Goal: Find specific page/section: Find specific page/section

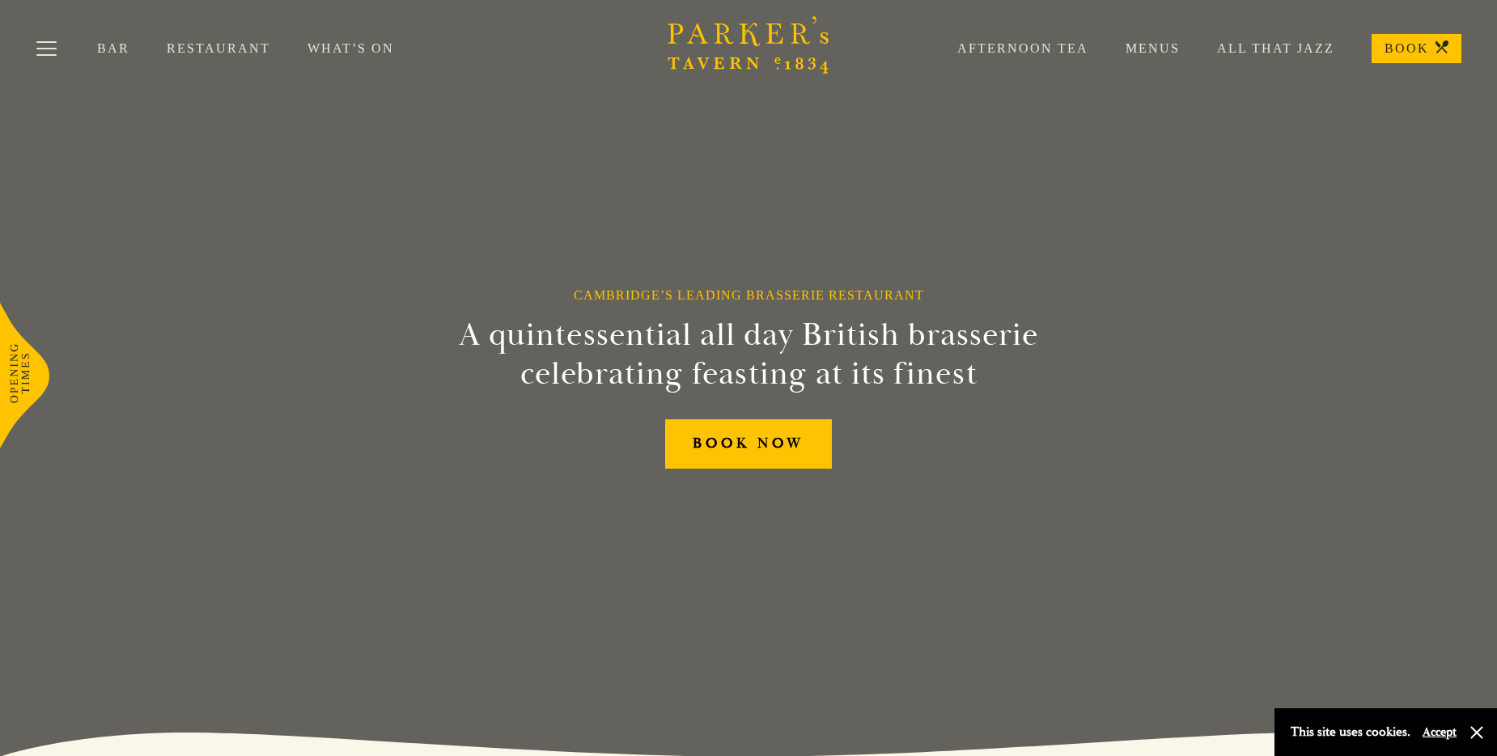
click at [192, 43] on link "Restaurant" at bounding box center [237, 48] width 141 height 16
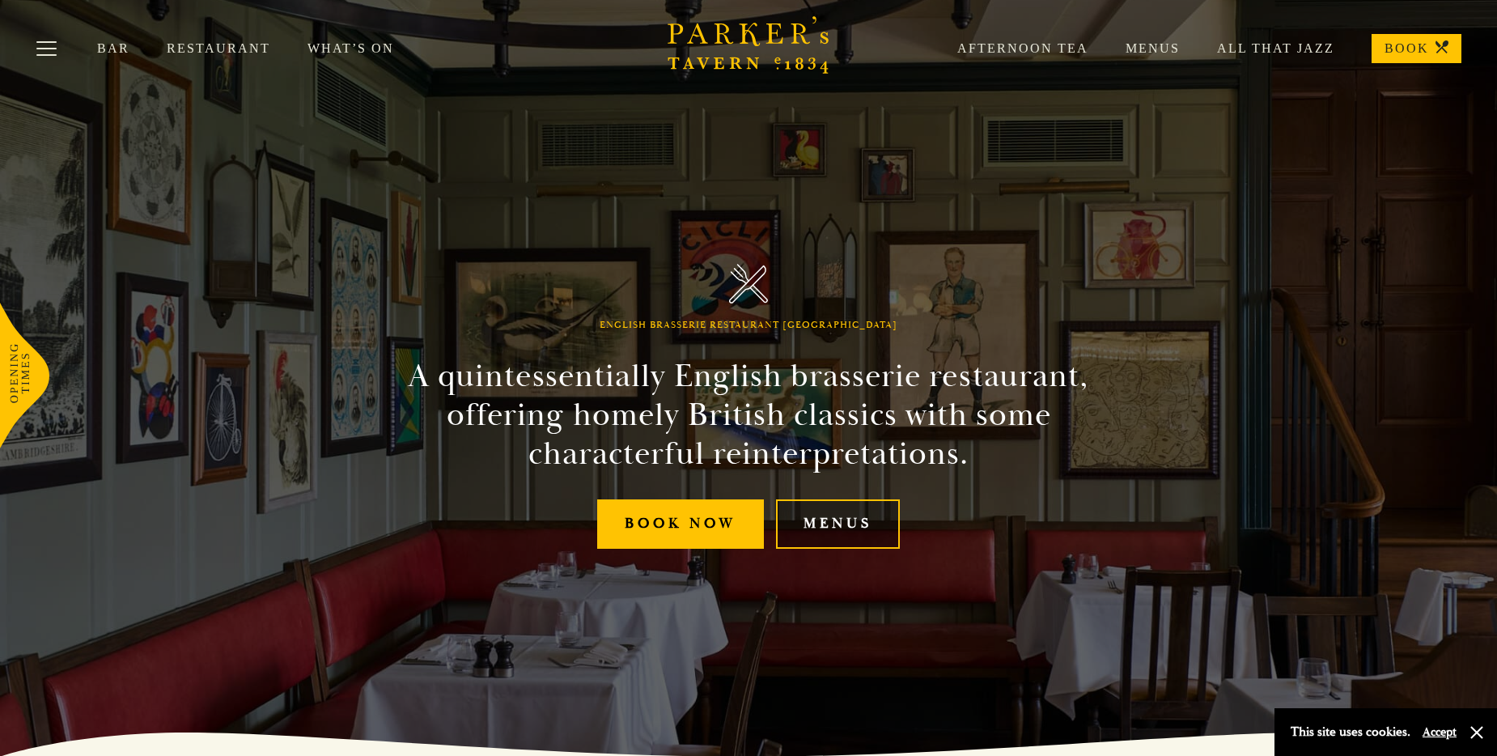
click at [864, 526] on link "Menus" at bounding box center [838, 523] width 124 height 49
click at [49, 49] on button "Toggle navigation" at bounding box center [46, 51] width 69 height 69
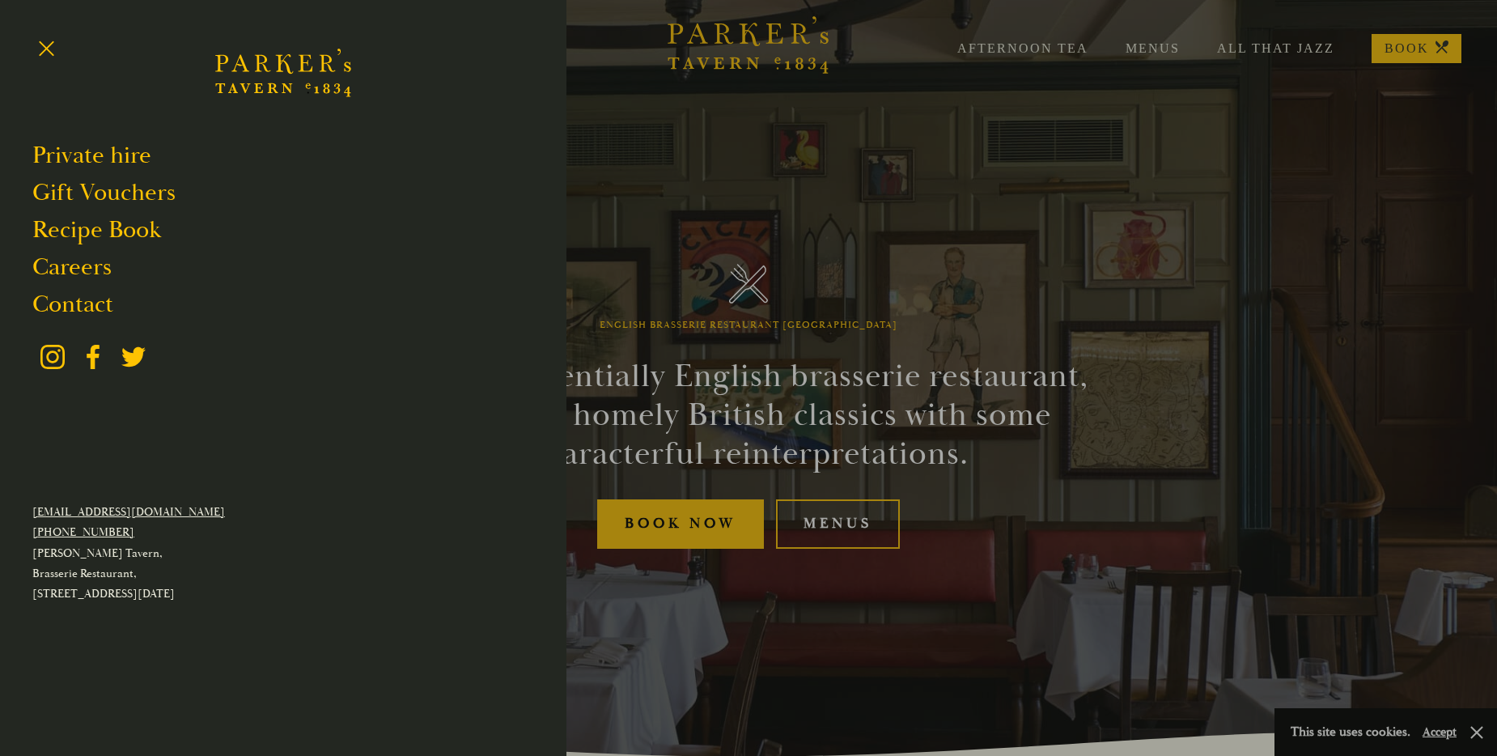
click at [817, 153] on div at bounding box center [748, 378] width 1497 height 756
